Goal: Information Seeking & Learning: Learn about a topic

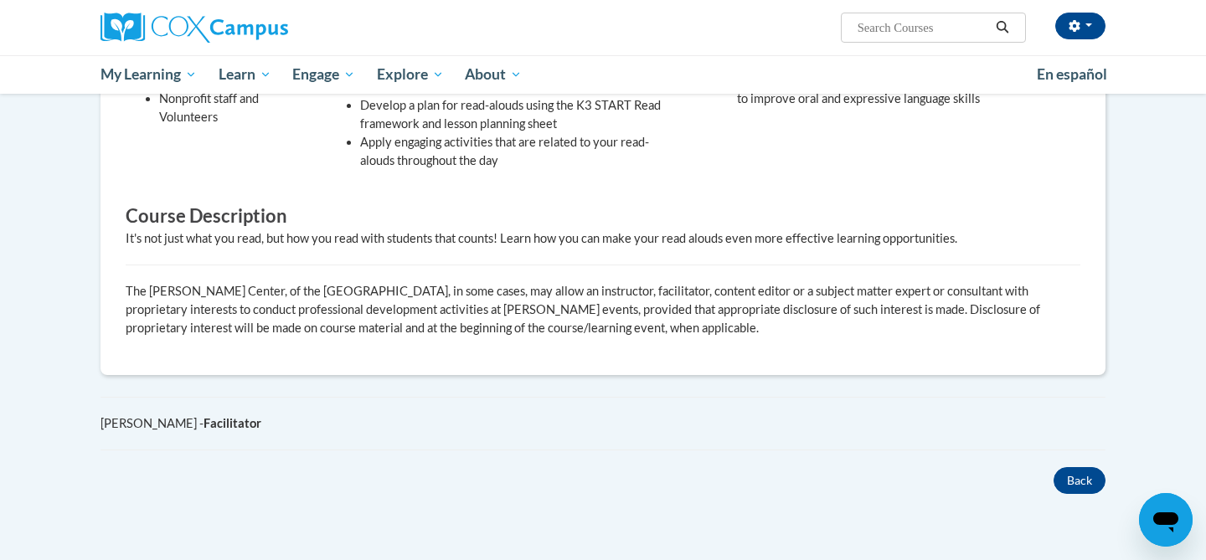
scroll to position [468, 0]
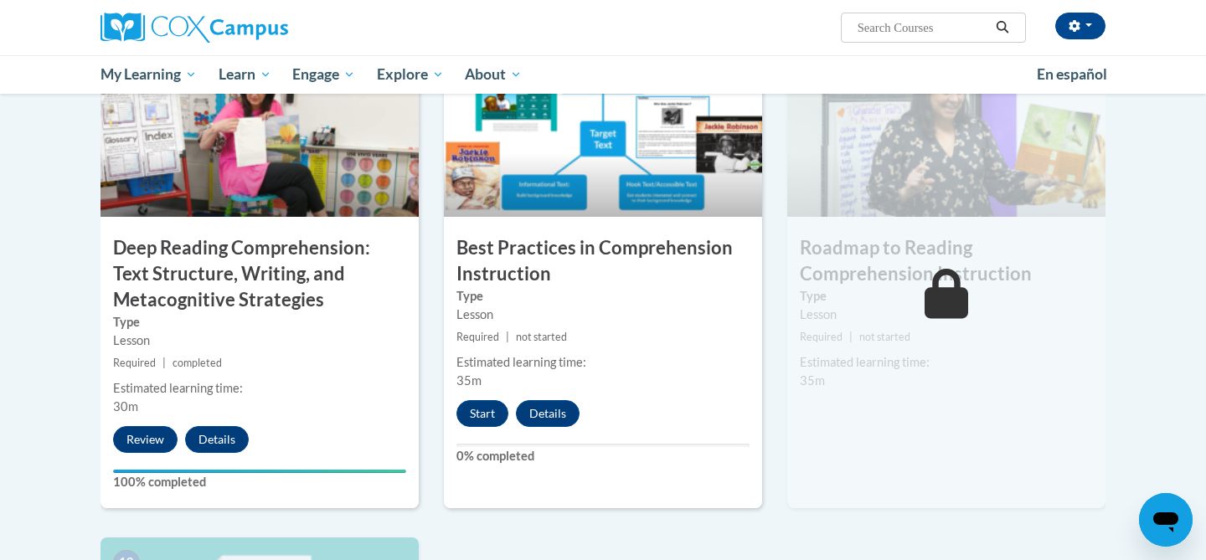
scroll to position [1400, 0]
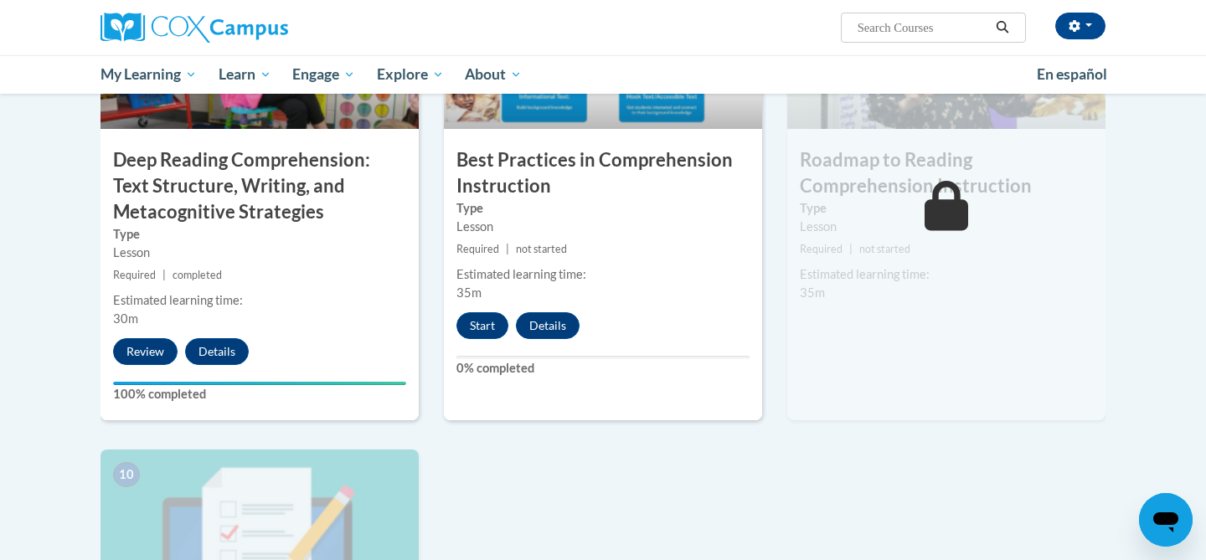
click at [478, 343] on div "8 Best Practices in Comprehension Instruction Type Lesson Required | not starte…" at bounding box center [603, 190] width 318 height 459
click at [476, 334] on button "Start" at bounding box center [482, 325] width 52 height 27
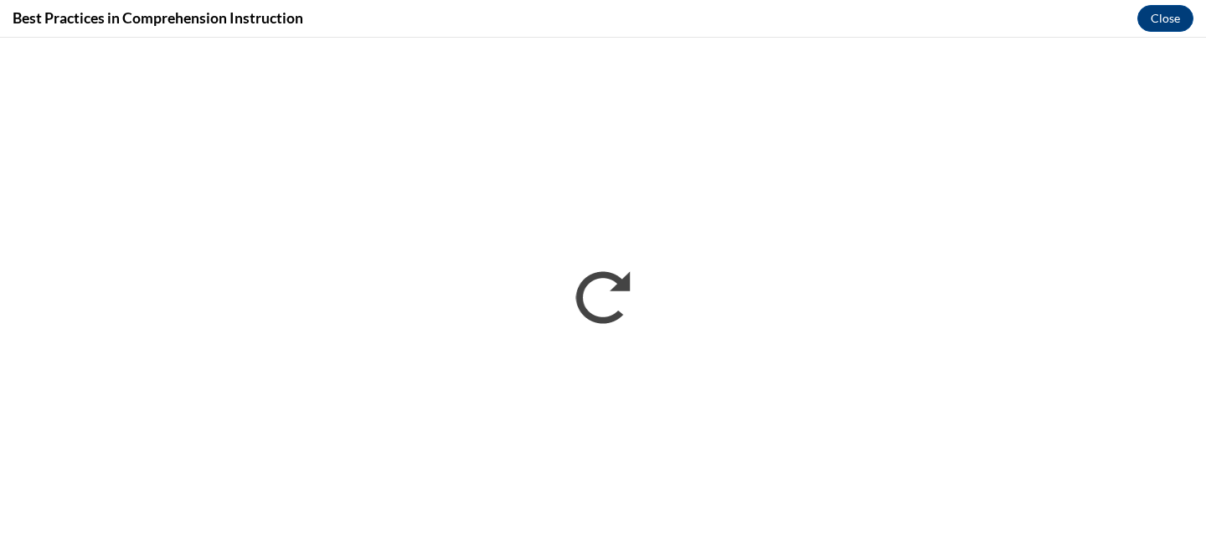
scroll to position [0, 0]
